Goal: Task Accomplishment & Management: Use online tool/utility

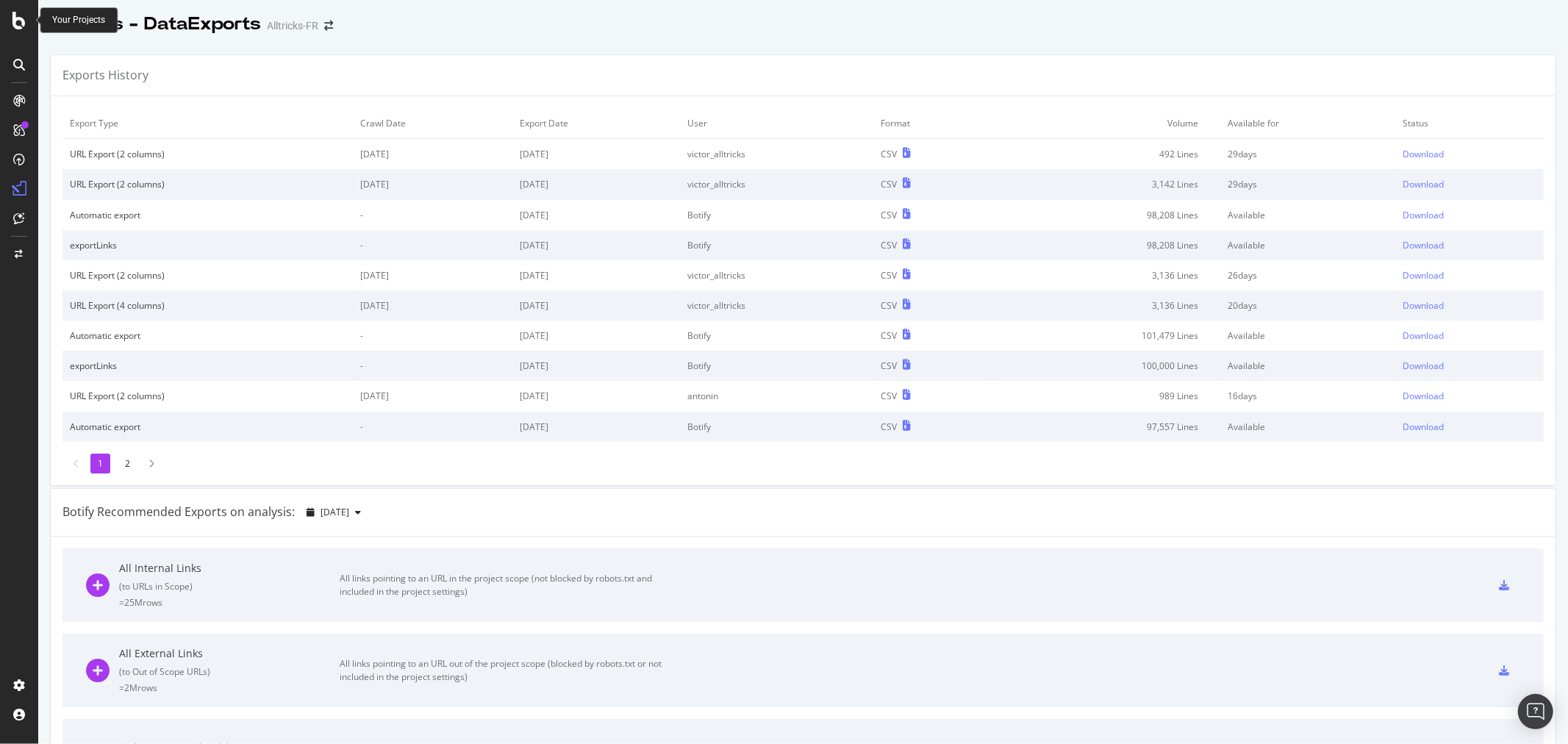
click at [19, 23] on icon at bounding box center [19, 20] width 14 height 17
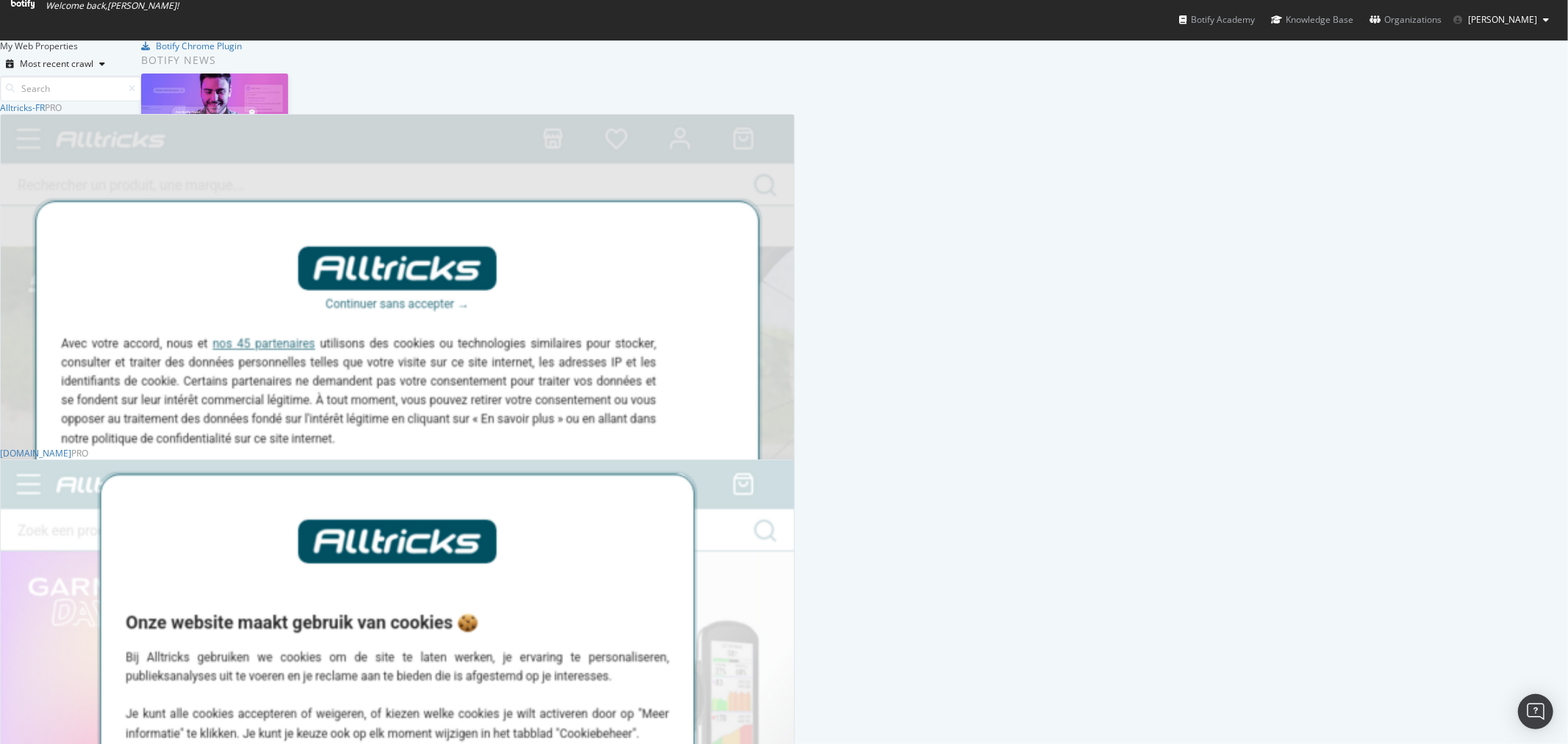
scroll to position [327, 0]
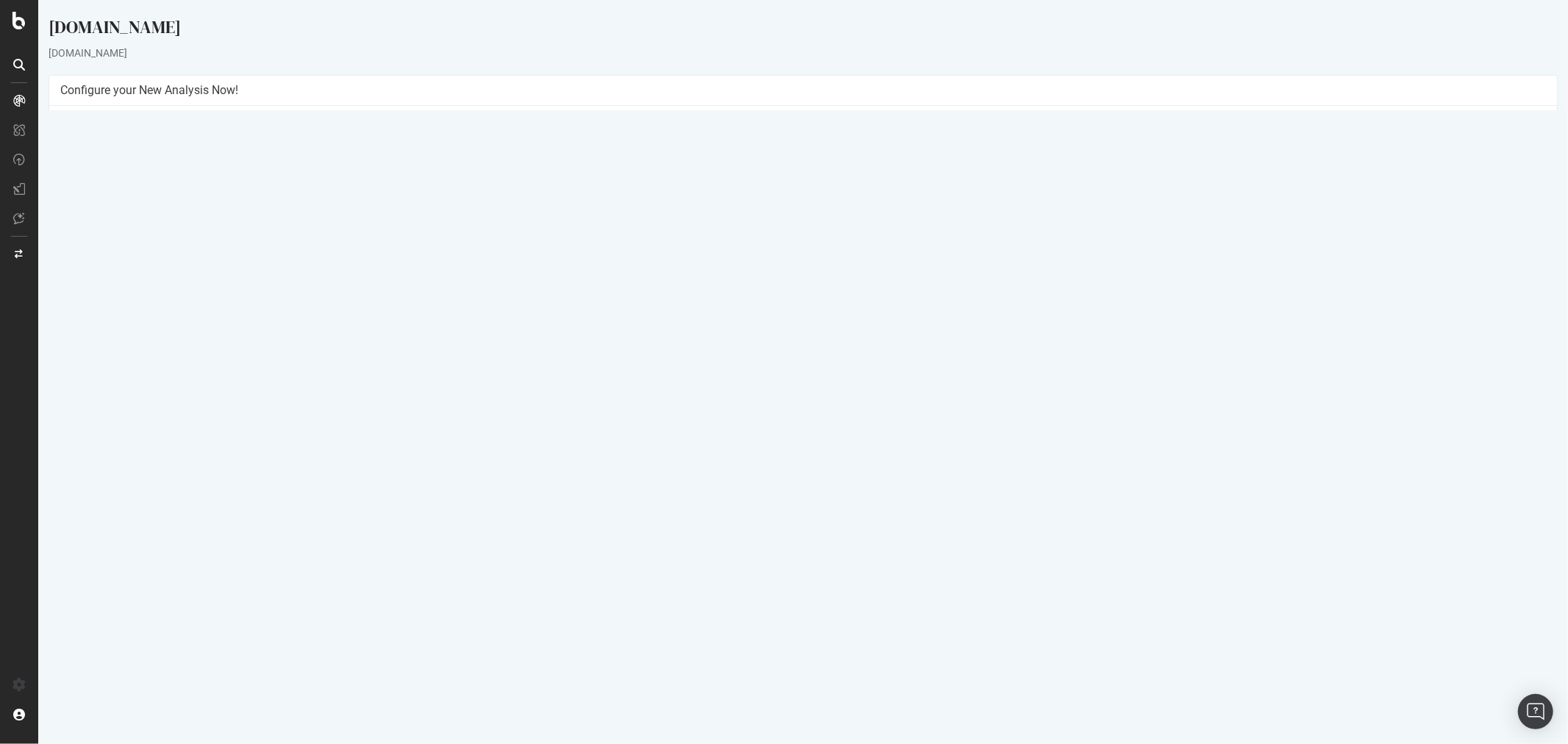
click at [786, 329] on button "Yes! Start Now" at bounding box center [784, 329] width 91 height 24
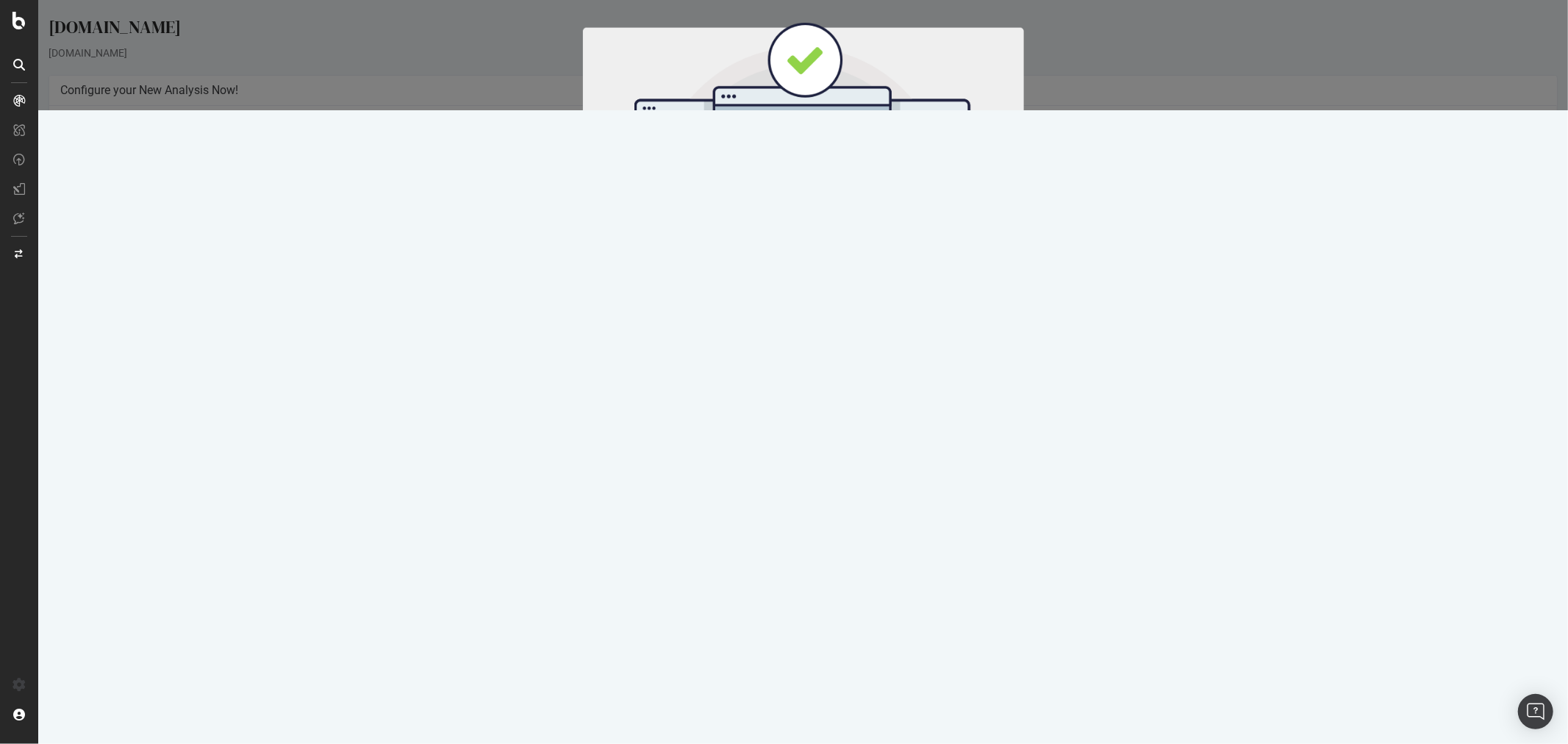
click at [833, 251] on button "Start Now" at bounding box center [829, 244] width 64 height 25
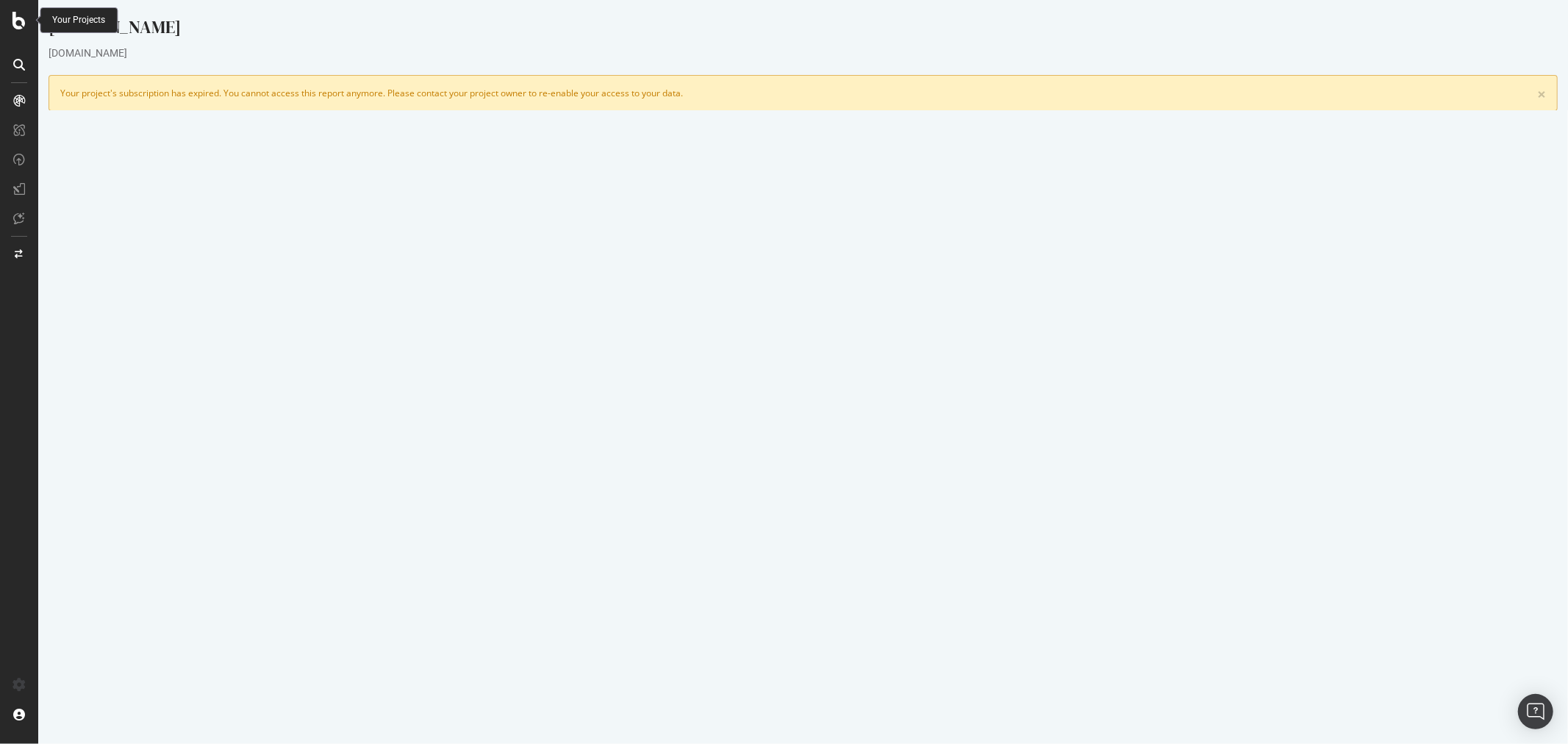
click at [27, 22] on div at bounding box center [19, 20] width 35 height 17
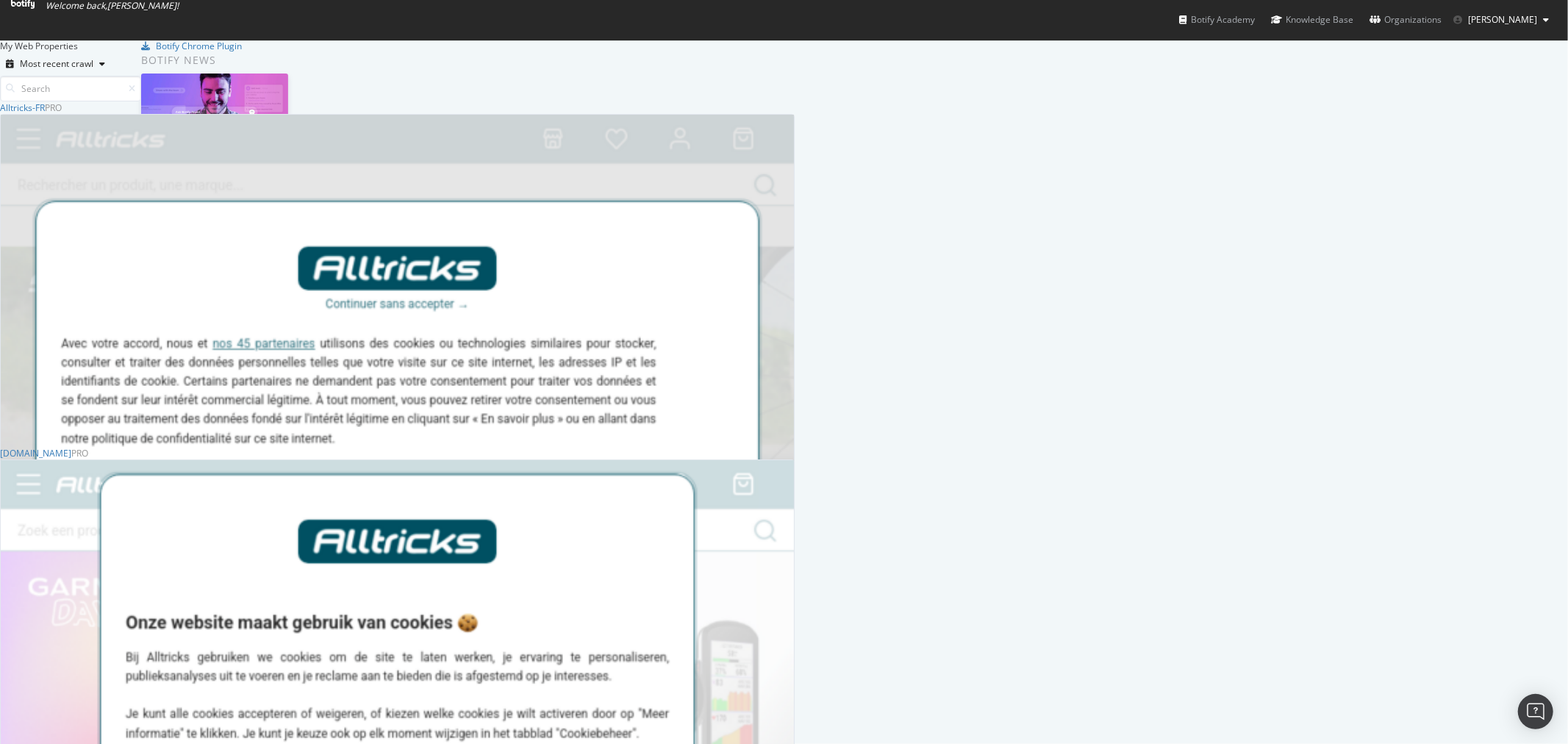
scroll to position [731, 1544]
